Goal: Navigation & Orientation: Find specific page/section

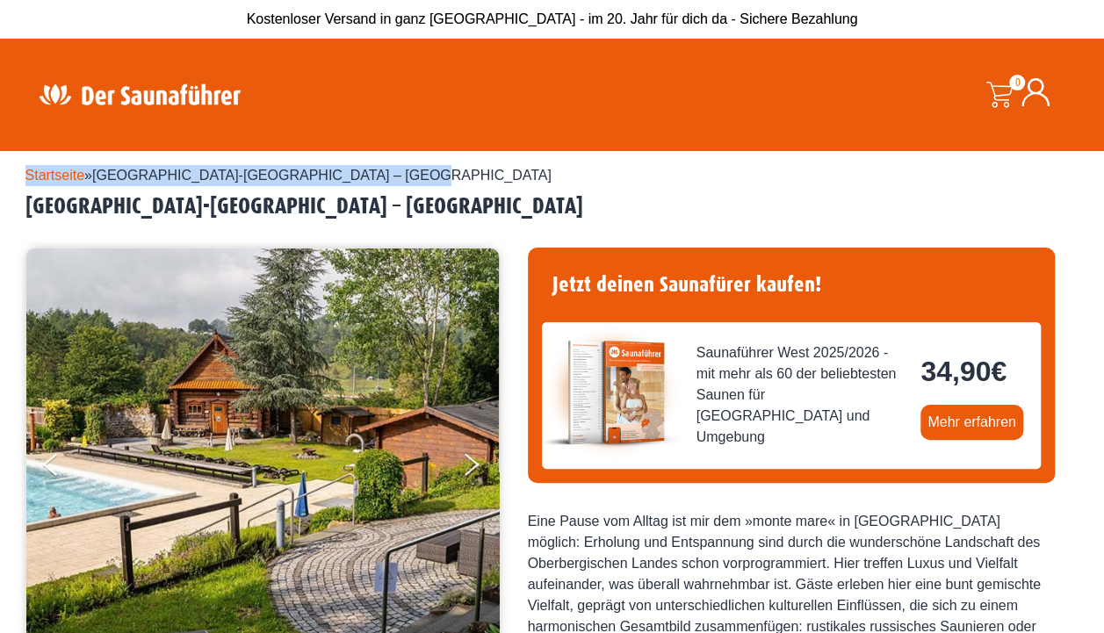
drag, startPoint x: 1103, startPoint y: 56, endPoint x: 1120, endPoint y: 177, distance: 122.3
drag, startPoint x: 1116, startPoint y: 177, endPoint x: 970, endPoint y: 174, distance: 145.8
click at [970, 174] on div "Startseite » Reichshof-Eckenhagen – monte mare Reichshof Reichshof-Eckenhagen –…" at bounding box center [552, 192] width 1054 height 55
click at [44, 169] on link "Startseite" at bounding box center [55, 175] width 60 height 15
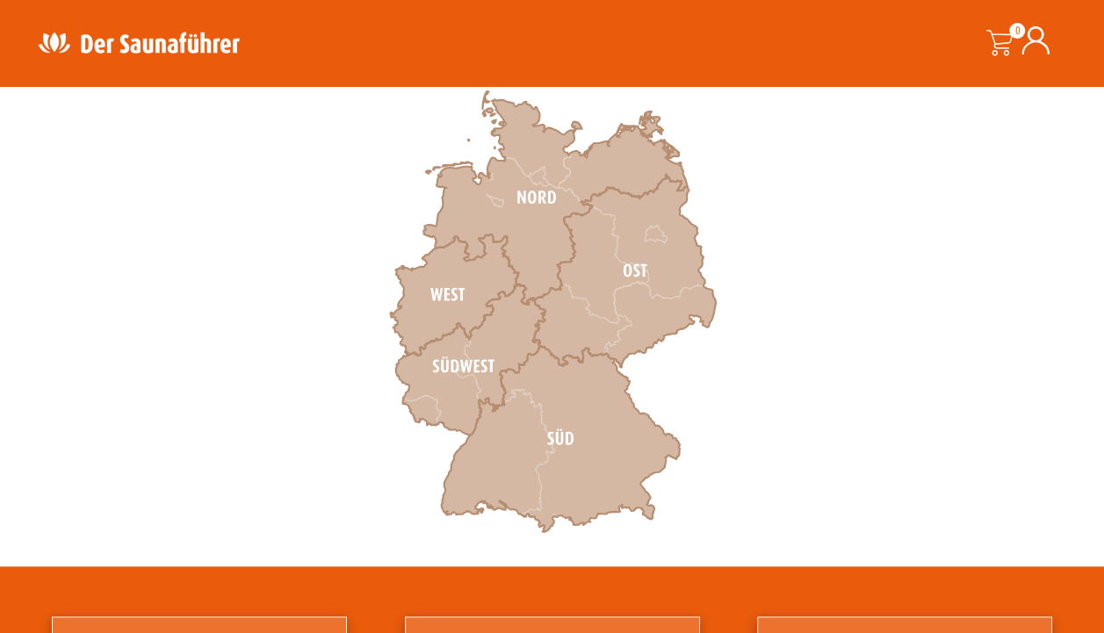
scroll to position [555, 0]
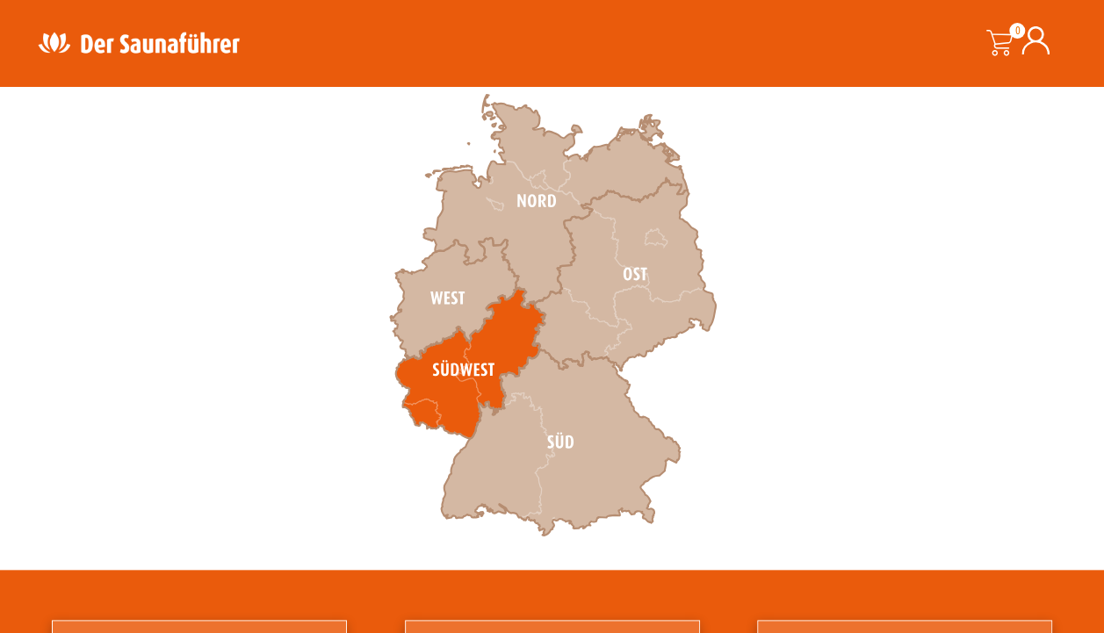
click at [500, 333] on icon at bounding box center [469, 363] width 149 height 151
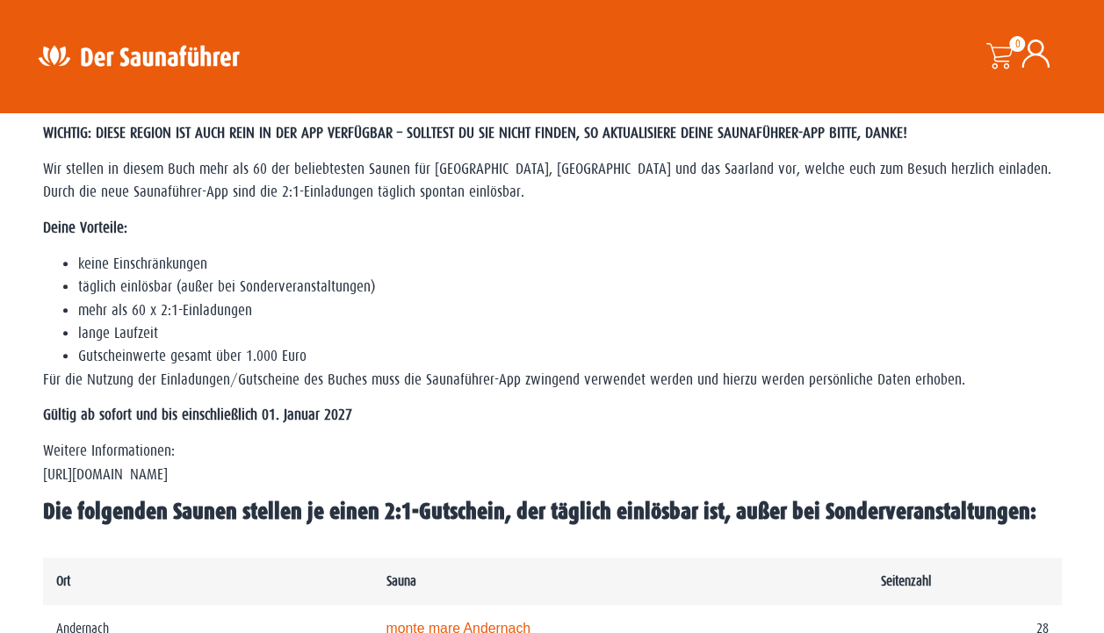
scroll to position [76, 0]
